Goal: Register for event/course

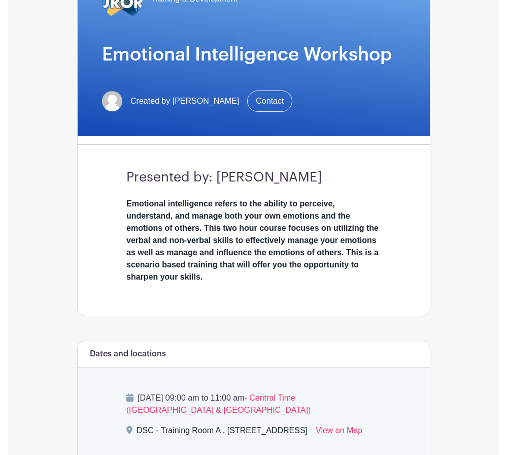
scroll to position [356, 0]
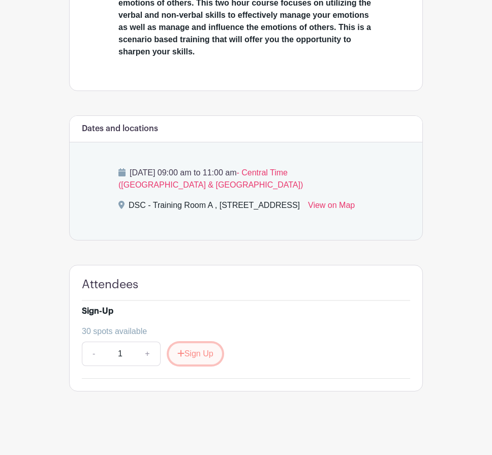
click at [213, 357] on button "Sign Up" at bounding box center [195, 353] width 53 height 21
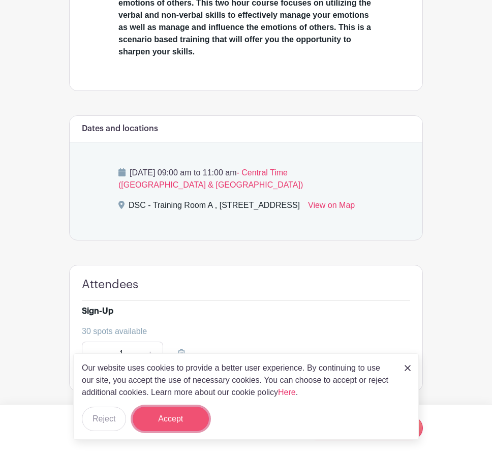
click at [190, 415] on button "Accept" at bounding box center [171, 418] width 76 height 24
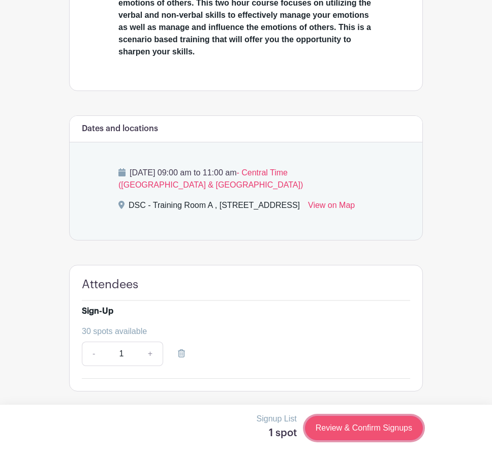
click at [353, 434] on link "Review & Confirm Signups" at bounding box center [364, 427] width 118 height 24
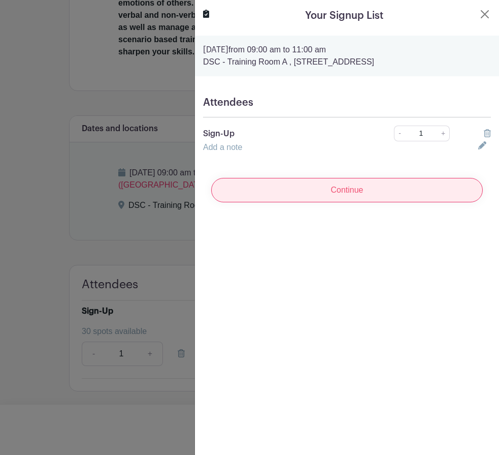
click at [322, 178] on input "Continue" at bounding box center [347, 190] width 272 height 24
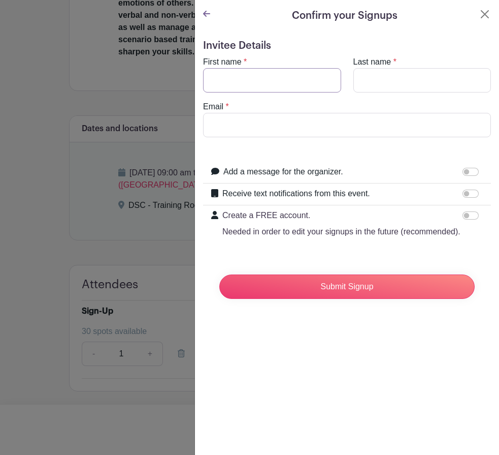
click at [271, 83] on input "First name" at bounding box center [272, 80] width 138 height 24
type input "diamond"
type input "black"
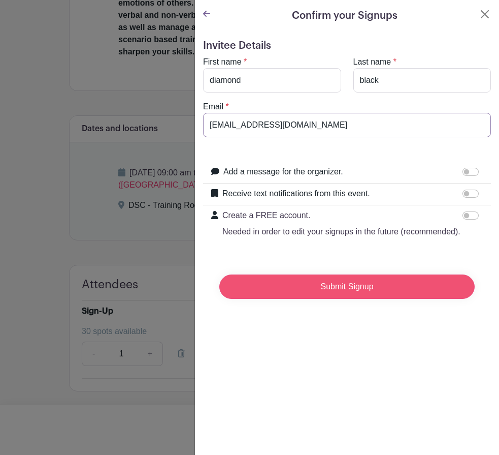
type input "[EMAIL_ADDRESS][DOMAIN_NAME]"
click at [363, 288] on input "Submit Signup" at bounding box center [346, 286] width 255 height 24
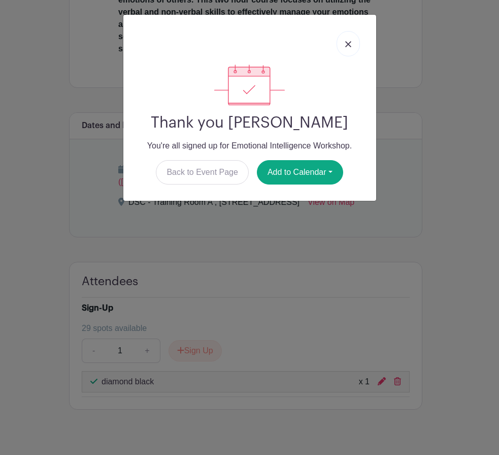
click at [352, 41] on link at bounding box center [348, 43] width 23 height 25
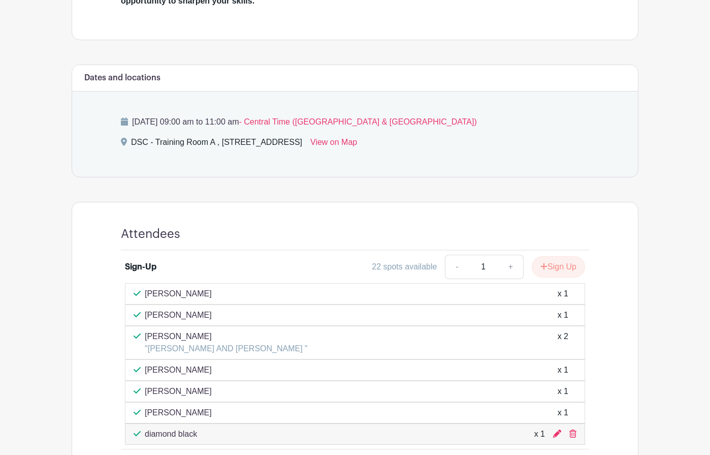
scroll to position [457, 0]
